Goal: Find contact information

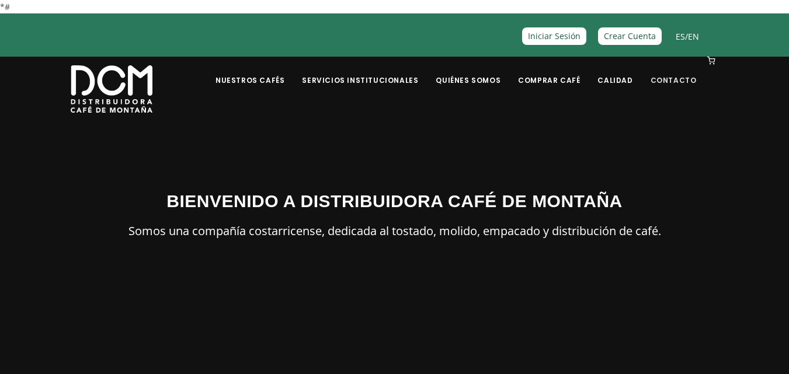
click at [676, 81] on link "Contacto" at bounding box center [674, 71] width 60 height 27
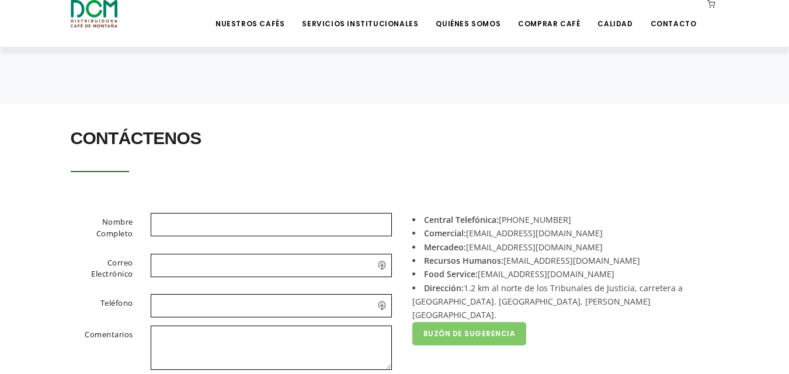
scroll to position [195, 0]
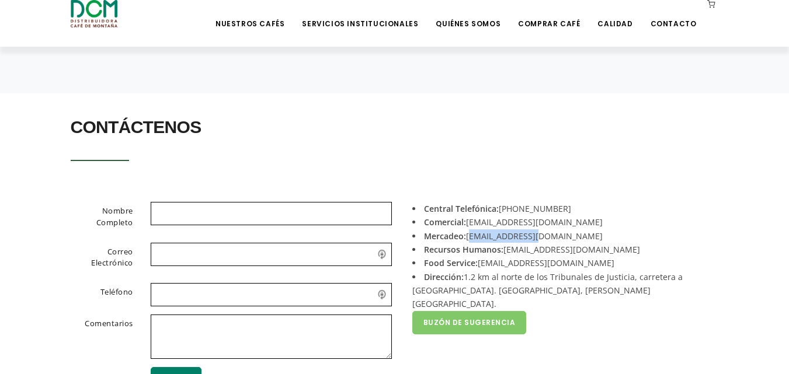
drag, startPoint x: 470, startPoint y: 237, endPoint x: 564, endPoint y: 240, distance: 94.7
click at [564, 240] on li "Mercadeo: [EMAIL_ADDRESS][DOMAIN_NAME]" at bounding box center [561, 236] width 298 height 13
copy li "[EMAIL_ADDRESS][DOMAIN_NAME]"
click at [595, 249] on li "Recursos Humanos: [EMAIL_ADDRESS][DOMAIN_NAME]" at bounding box center [561, 249] width 298 height 13
drag, startPoint x: 592, startPoint y: 251, endPoint x: 506, endPoint y: 252, distance: 85.9
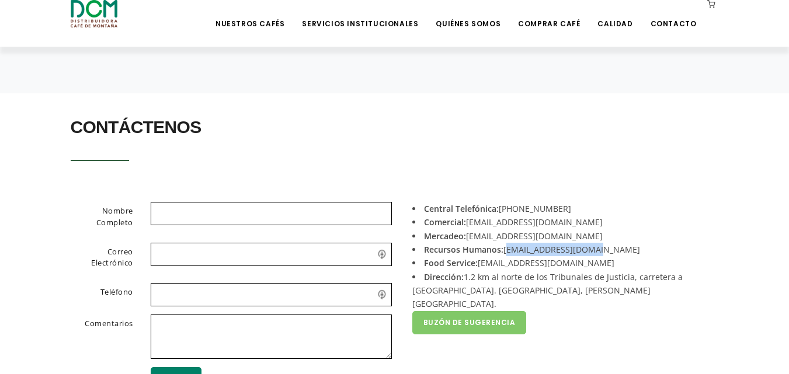
click at [506, 252] on li "Recursos Humanos: [EMAIL_ADDRESS][DOMAIN_NAME]" at bounding box center [561, 249] width 298 height 13
copy li "[EMAIL_ADDRESS][DOMAIN_NAME]"
